Goal: Transaction & Acquisition: Download file/media

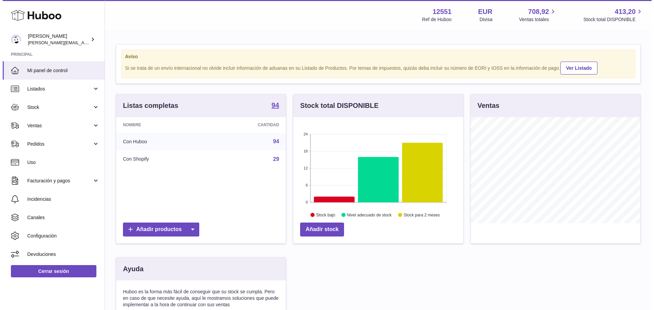
scroll to position [106, 172]
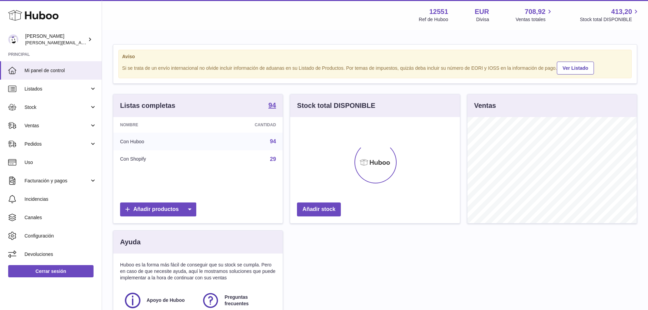
scroll to position [106, 170]
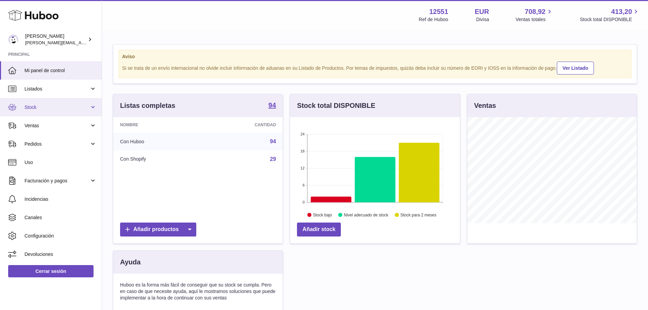
click at [50, 98] on link "Stock" at bounding box center [51, 107] width 102 height 18
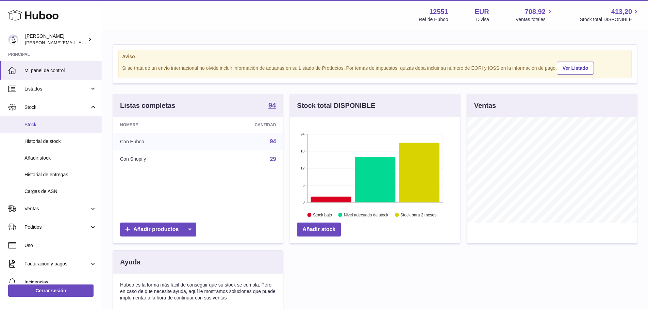
click at [56, 117] on link "Stock" at bounding box center [51, 124] width 102 height 17
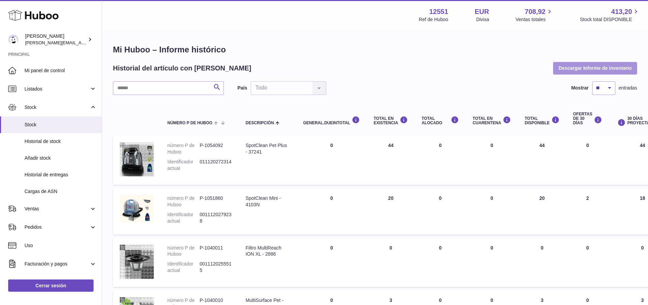
click at [598, 67] on button "Descargar Informe de inventario" at bounding box center [595, 68] width 84 height 12
